Goal: Task Accomplishment & Management: Use online tool/utility

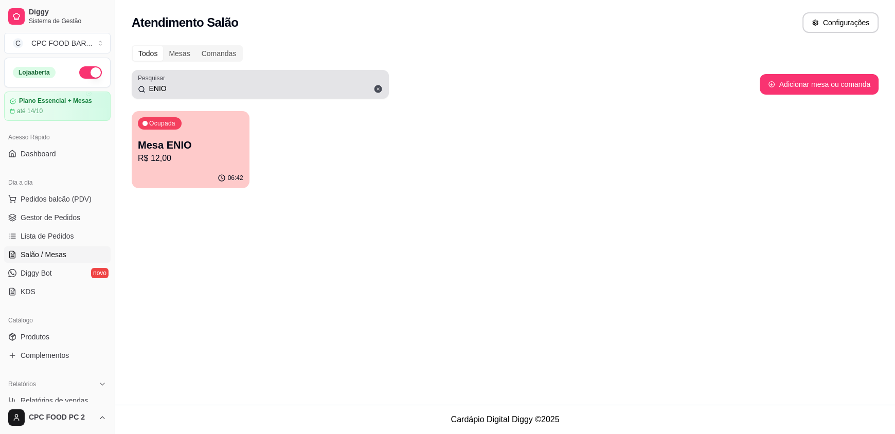
click at [167, 91] on input "ENIO" at bounding box center [264, 88] width 237 height 10
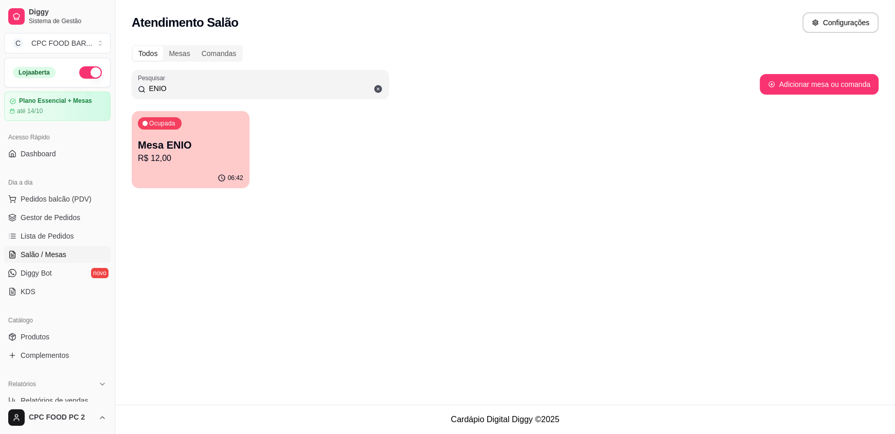
click at [167, 90] on input "ENIO" at bounding box center [264, 88] width 237 height 10
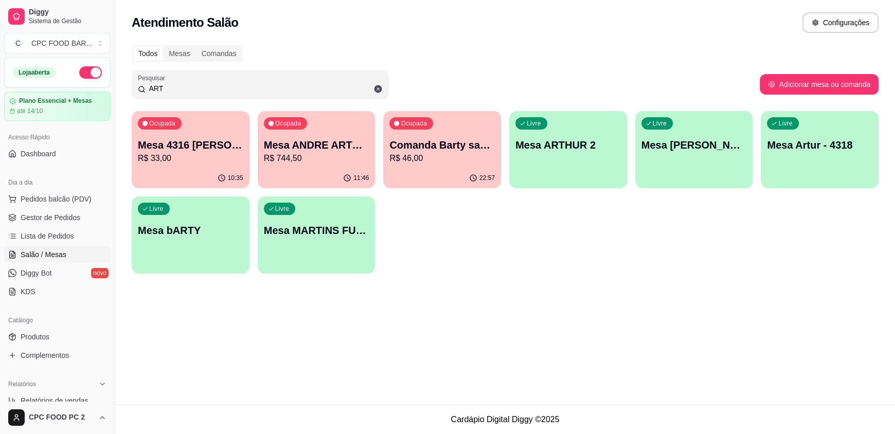
type input "ART"
click at [695, 147] on p "Mesa [PERSON_NAME]" at bounding box center [693, 145] width 105 height 14
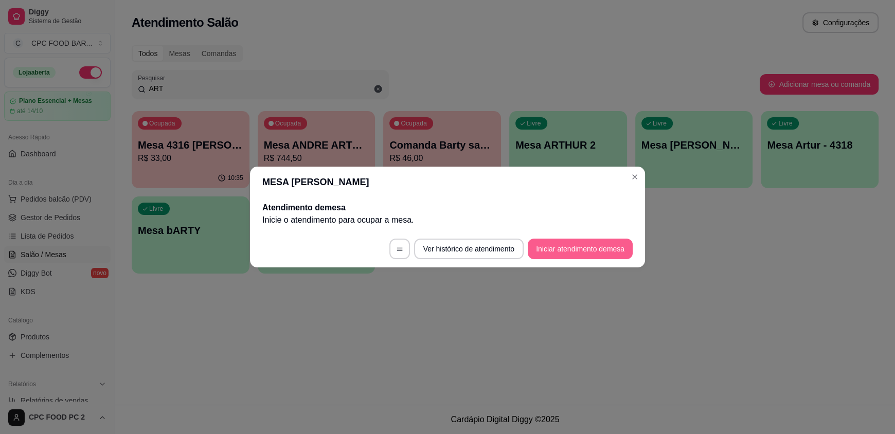
click at [589, 246] on button "Iniciar atendimento de mesa" at bounding box center [580, 249] width 105 height 21
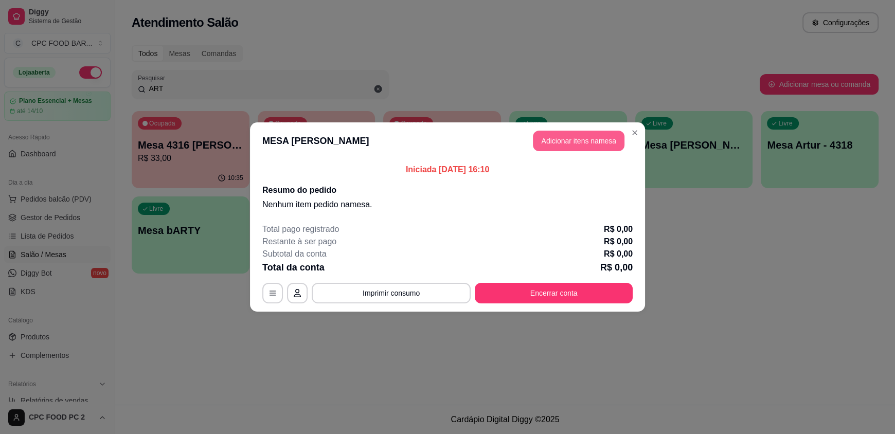
click at [608, 138] on button "Adicionar itens na mesa" at bounding box center [579, 141] width 92 height 21
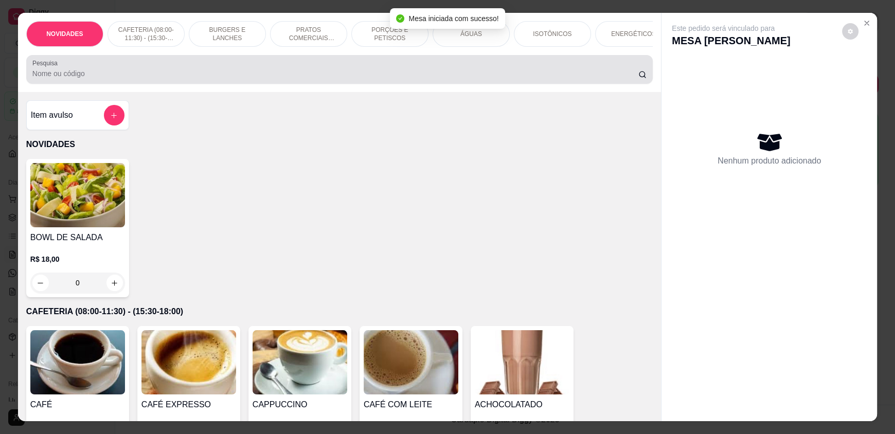
click at [445, 79] on input "Pesquisa" at bounding box center [335, 73] width 606 height 10
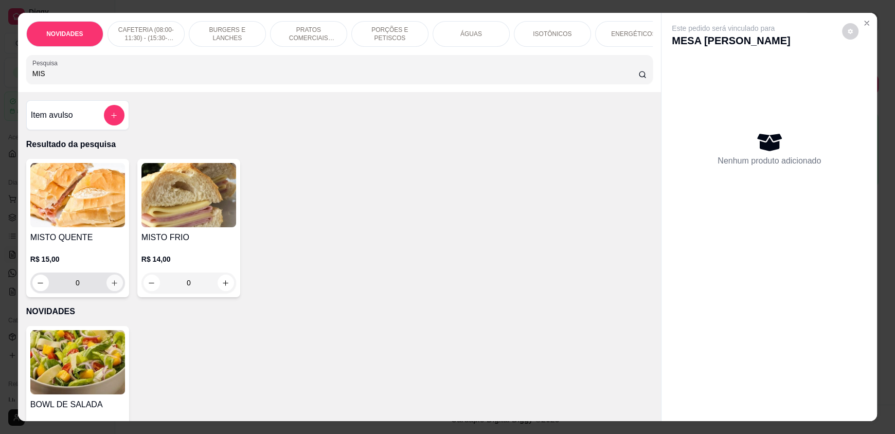
type input "MIS"
click at [114, 286] on button "increase-product-quantity" at bounding box center [114, 283] width 16 height 16
type input "1"
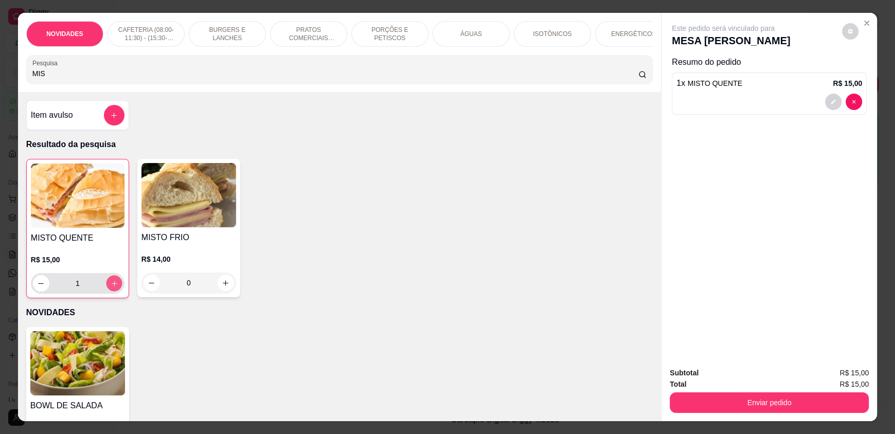
click at [113, 287] on icon "increase-product-quantity" at bounding box center [115, 284] width 8 height 8
type input "2"
click at [55, 79] on input "MIS" at bounding box center [335, 73] width 606 height 10
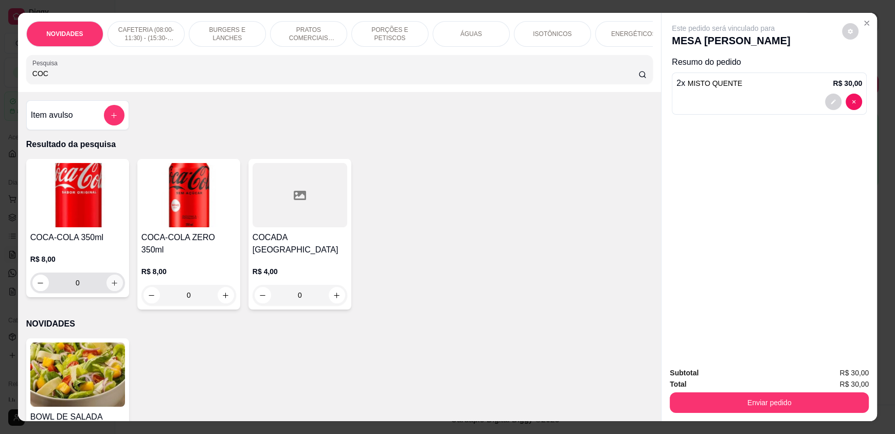
type input "COC"
click at [106, 291] on button "increase-product-quantity" at bounding box center [114, 283] width 16 height 16
type input "1"
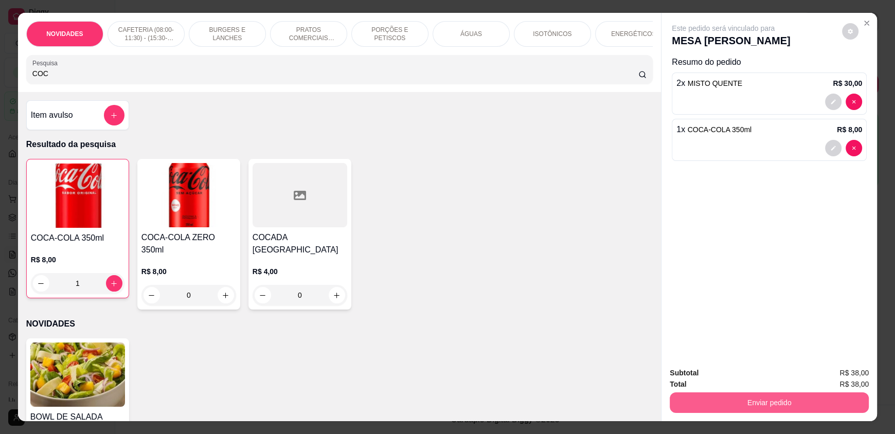
click at [732, 405] on button "Enviar pedido" at bounding box center [769, 402] width 199 height 21
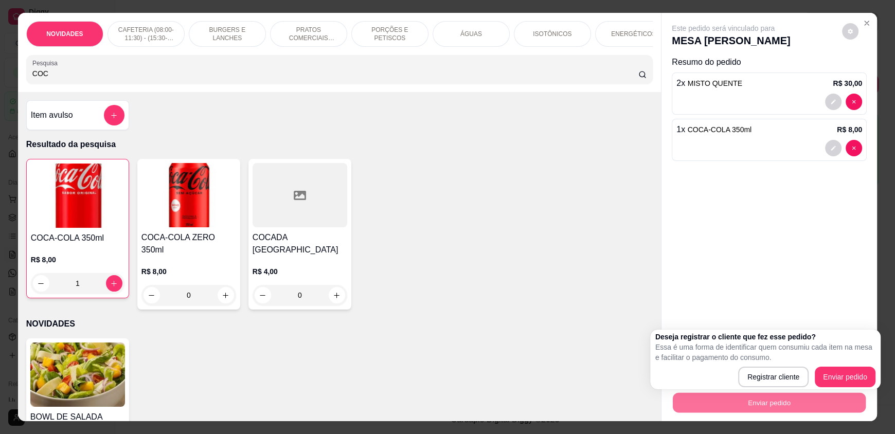
click at [397, 370] on div "BOWL DE SALADA R$ 18,00 0" at bounding box center [339, 407] width 627 height 138
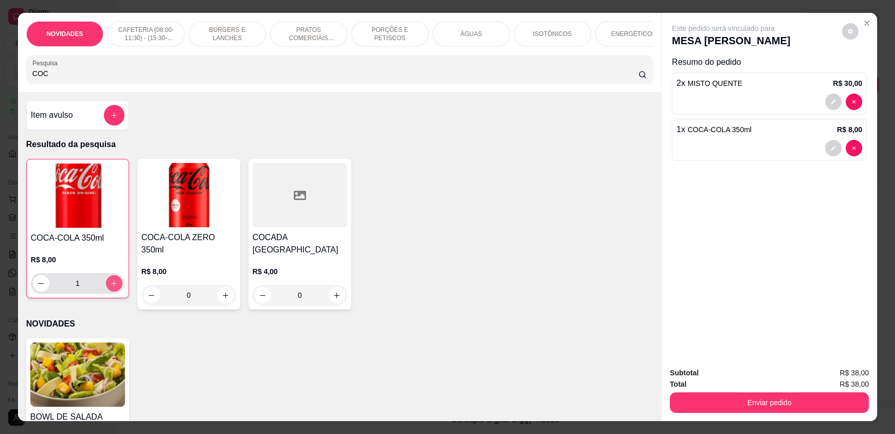
click at [115, 292] on button "increase-product-quantity" at bounding box center [114, 283] width 16 height 16
type input "2"
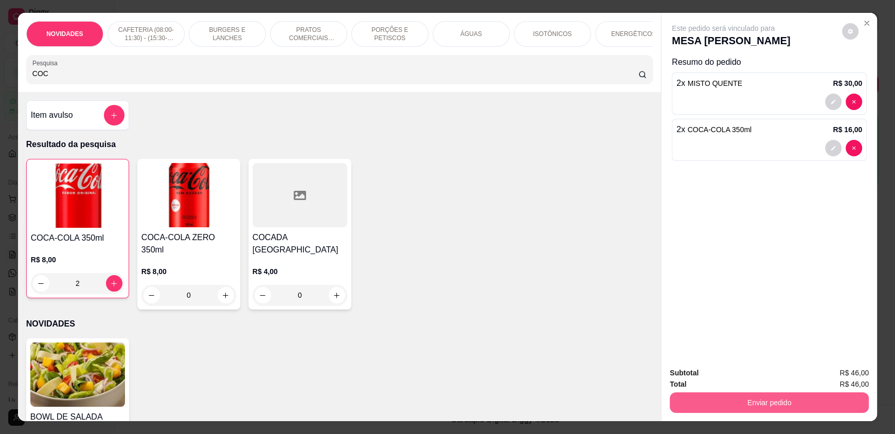
click at [817, 397] on button "Enviar pedido" at bounding box center [769, 402] width 199 height 21
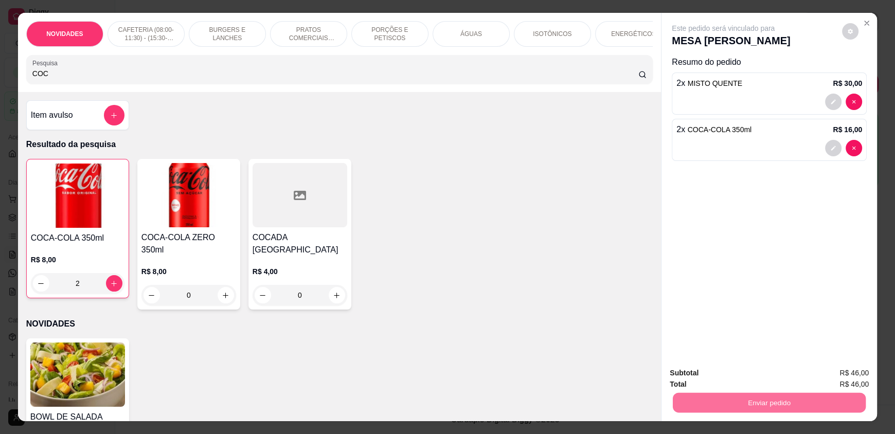
click at [832, 381] on button "Enviar pedido" at bounding box center [842, 378] width 58 height 20
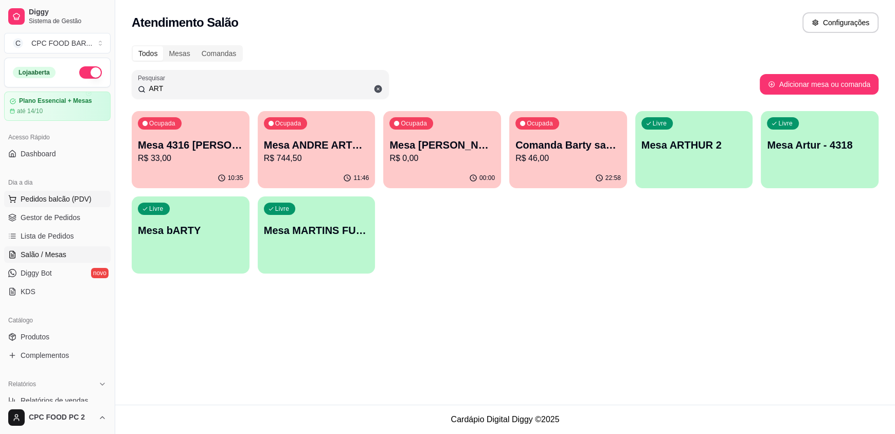
click at [61, 199] on span "Pedidos balcão (PDV)" at bounding box center [56, 199] width 71 height 10
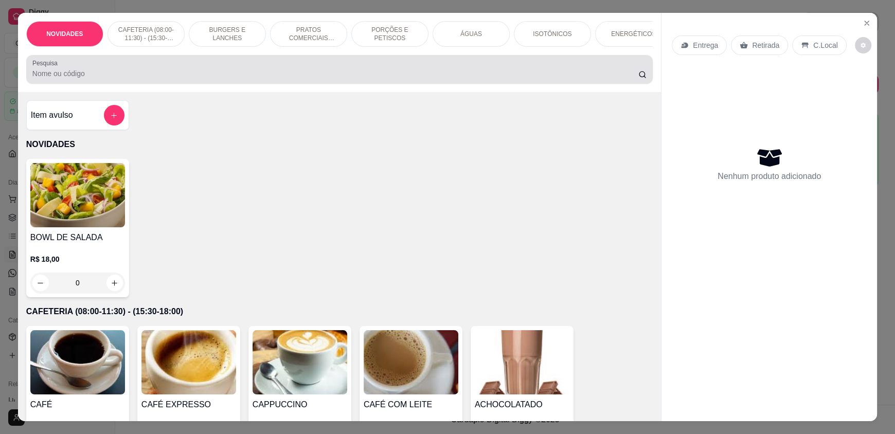
click at [219, 77] on input "Pesquisa" at bounding box center [335, 73] width 606 height 10
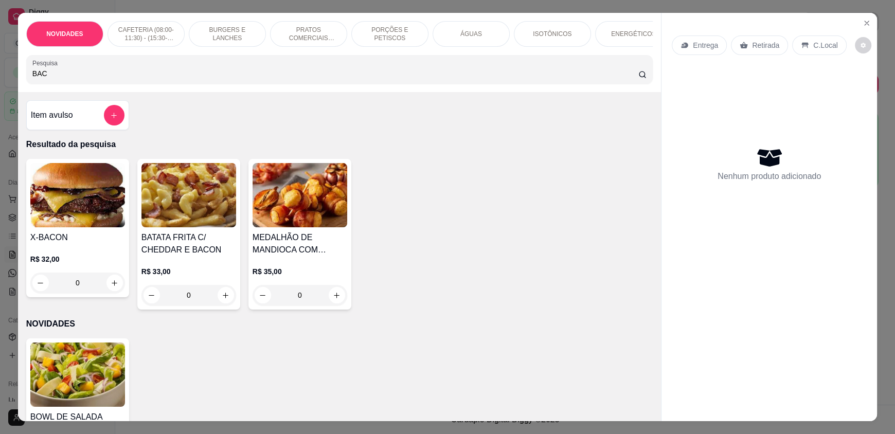
click at [94, 79] on input "BAC" at bounding box center [335, 73] width 606 height 10
click at [91, 79] on input "BAC" at bounding box center [335, 73] width 606 height 10
type input "BAC"
